Goal: Information Seeking & Learning: Learn about a topic

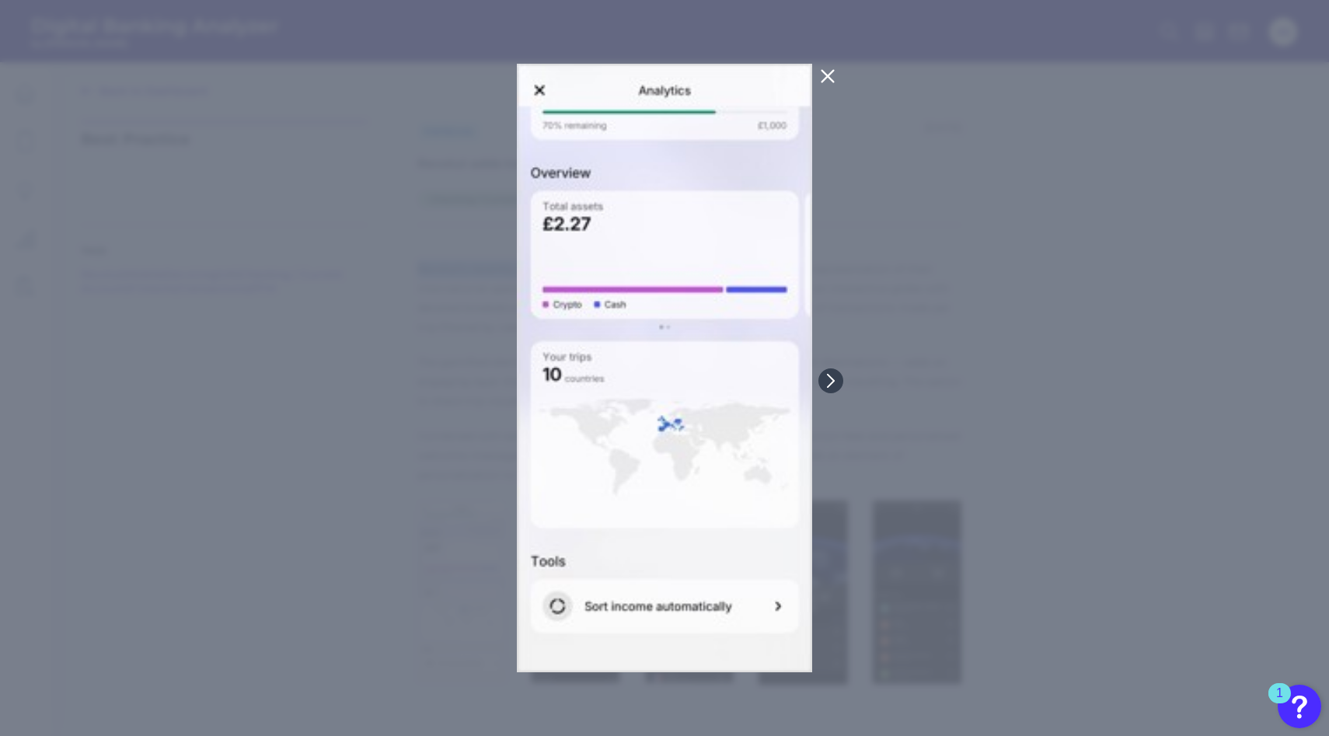
click at [239, 178] on div at bounding box center [664, 368] width 1329 height 736
click at [824, 80] on icon at bounding box center [829, 77] width 12 height 12
click at [826, 79] on main "Back to Dashboard Best Practice Fintechs [DATE] Revolut adds travel spending re…" at bounding box center [664, 368] width 1329 height 736
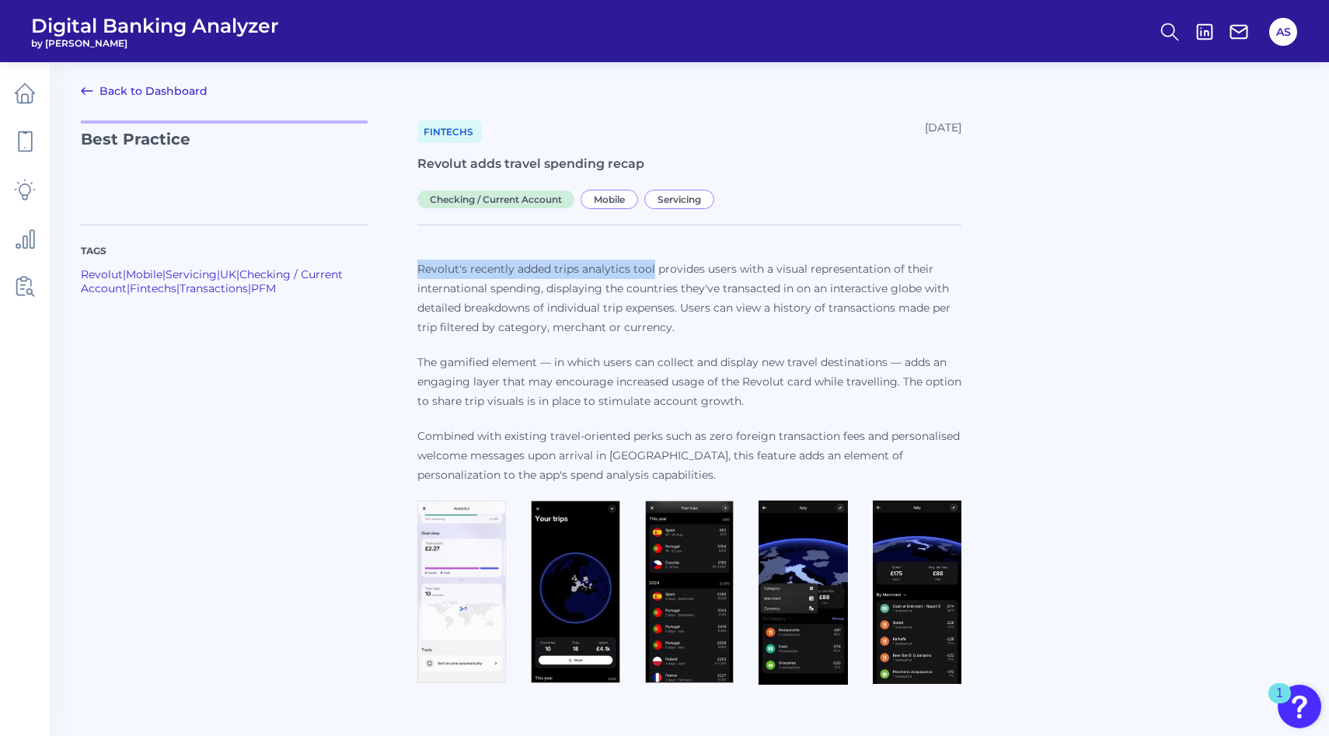
click at [827, 78] on main "Back to Dashboard Best Practice Fintechs [DATE] Revolut adds travel spending re…" at bounding box center [664, 368] width 1329 height 736
click at [832, 199] on div "Checking / Current Account Mobile Servicing" at bounding box center [689, 198] width 544 height 15
click at [477, 192] on span "Checking / Current Account" at bounding box center [495, 199] width 157 height 18
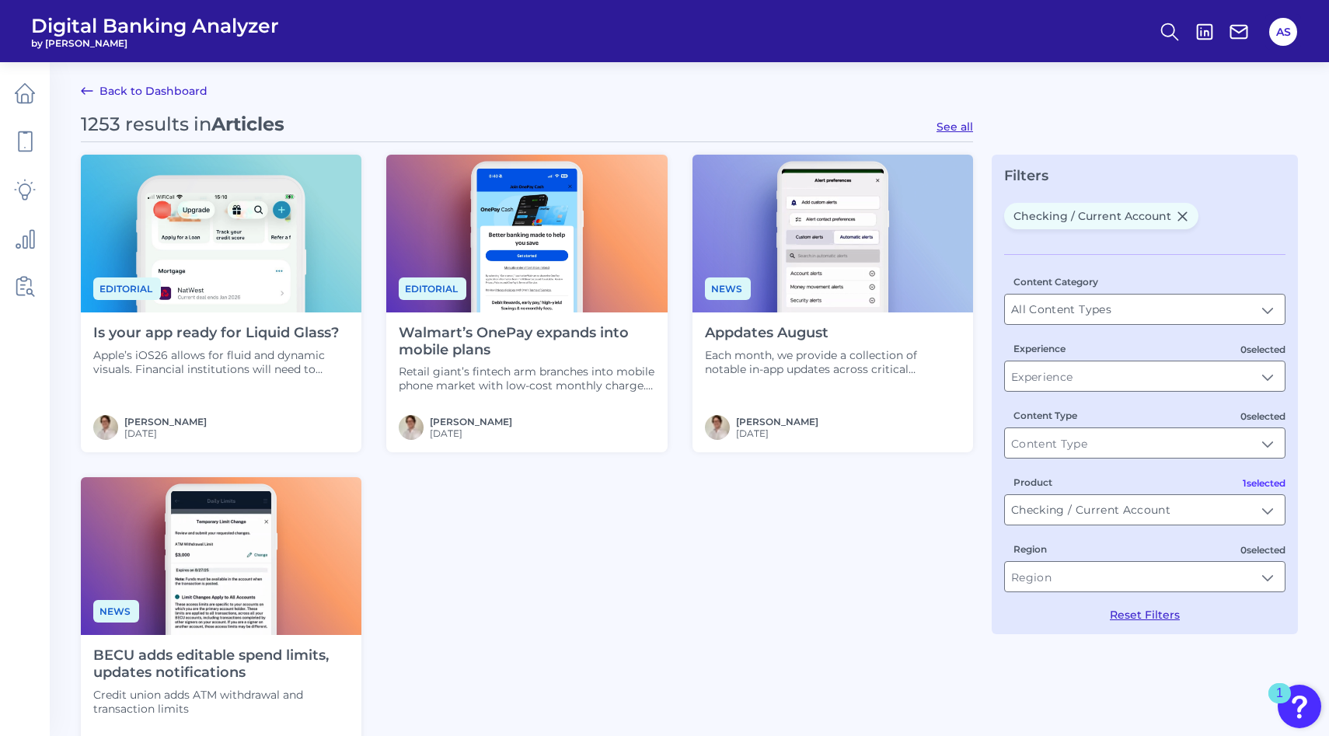
type input "Checking / Current Account"
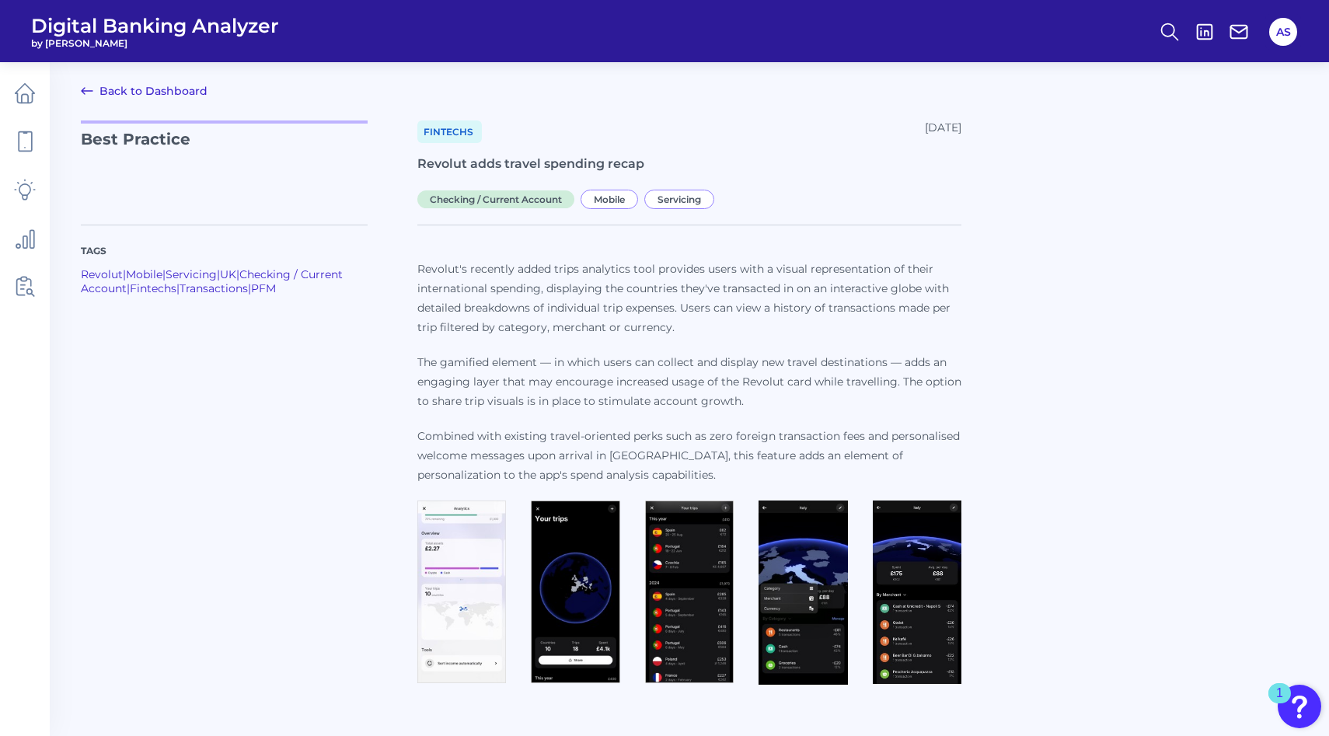
click at [430, 271] on p "Revolut's recently added trips analytics tool provides users with a visual repr…" at bounding box center [689, 299] width 544 height 78
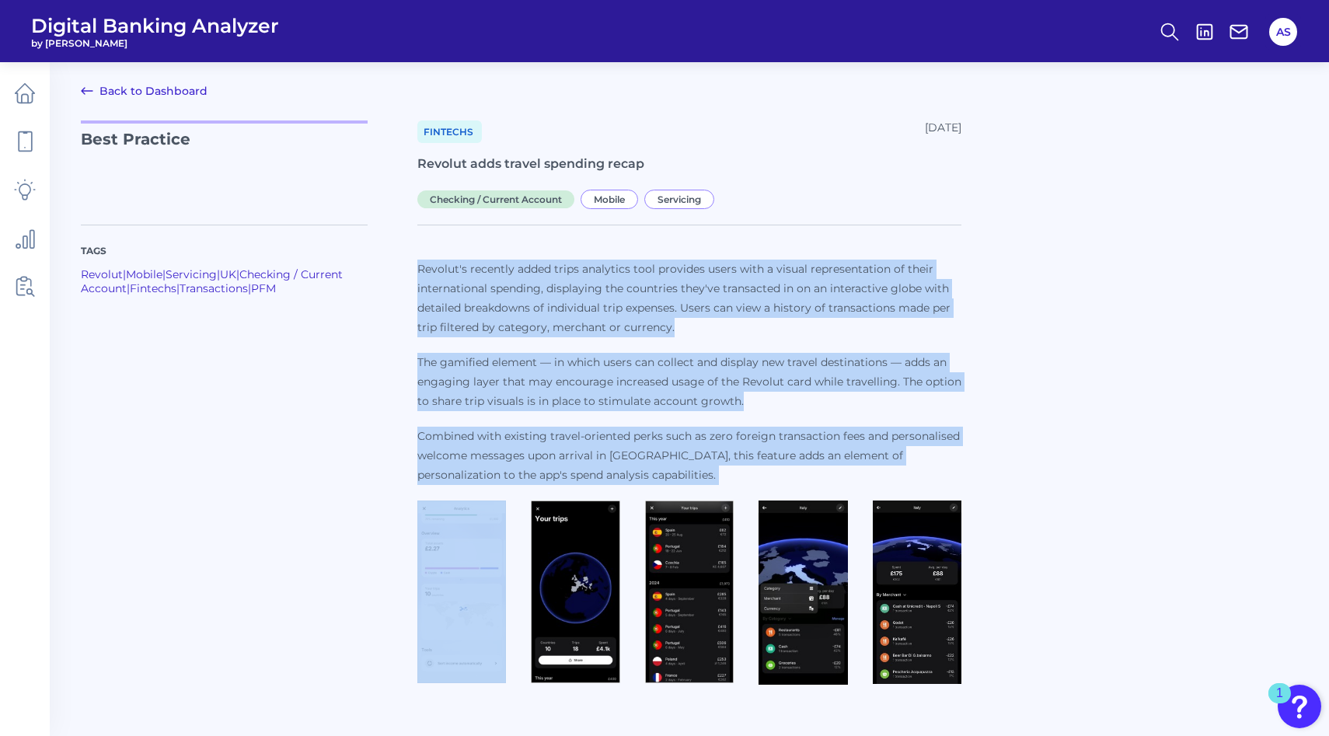
drag, startPoint x: 430, startPoint y: 271, endPoint x: 650, endPoint y: 482, distance: 305.2
click at [651, 481] on p "Revolut's recently added trips analytics tool provides users with a visual repr…" at bounding box center [689, 372] width 544 height 225
copy p "Revolut's recently added trips analytics tool provides users with a visual repr…"
